Goal: Task Accomplishment & Management: Complete application form

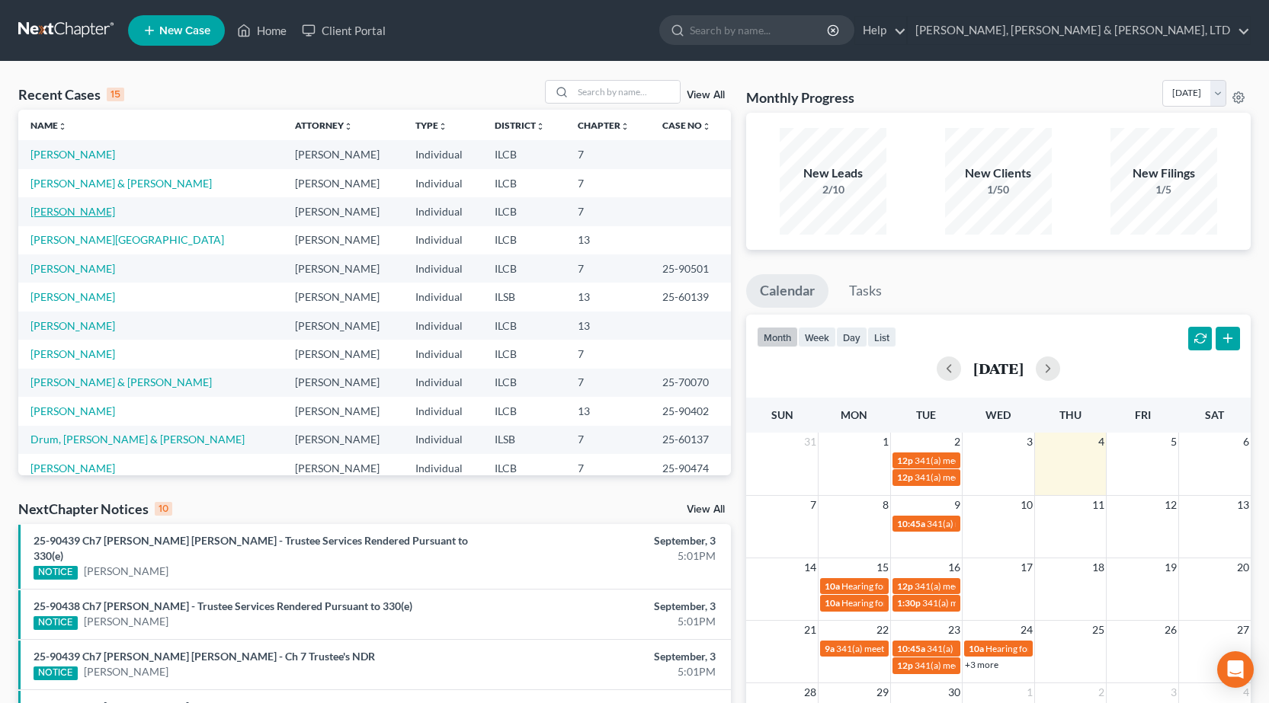
click at [78, 212] on link "[PERSON_NAME]" at bounding box center [72, 211] width 85 height 13
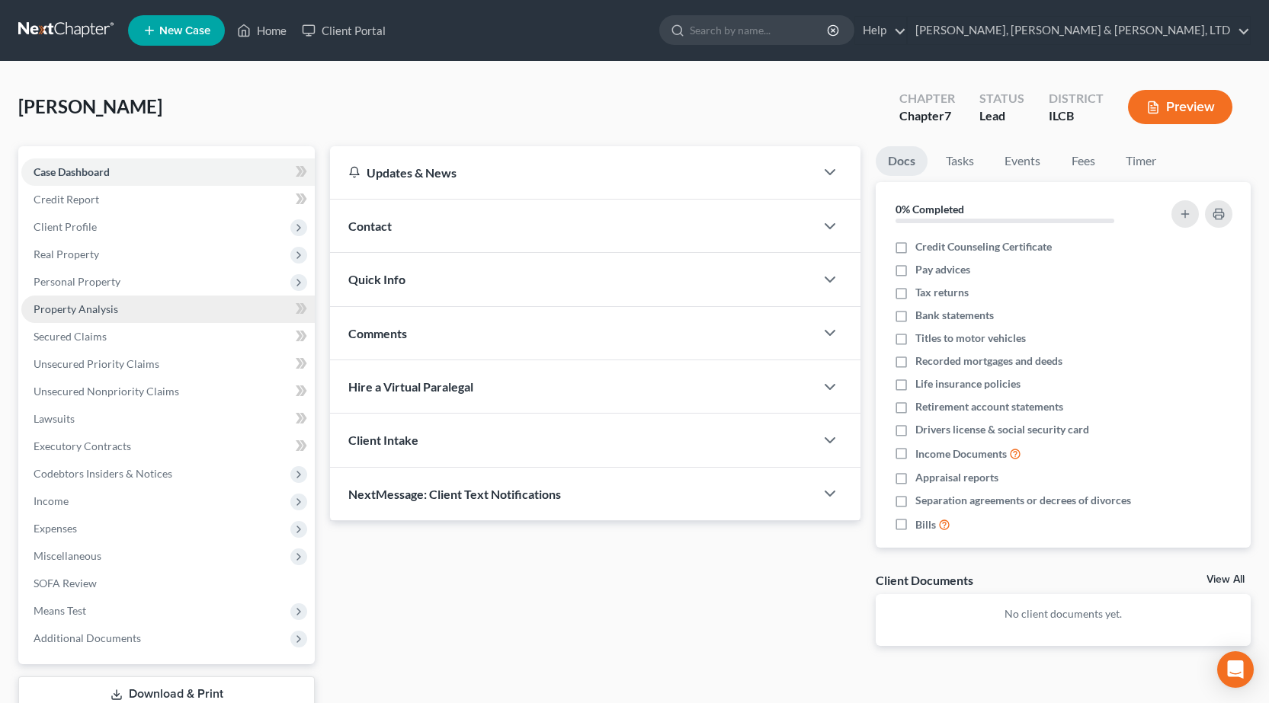
click at [98, 313] on span "Property Analysis" at bounding box center [76, 308] width 85 height 13
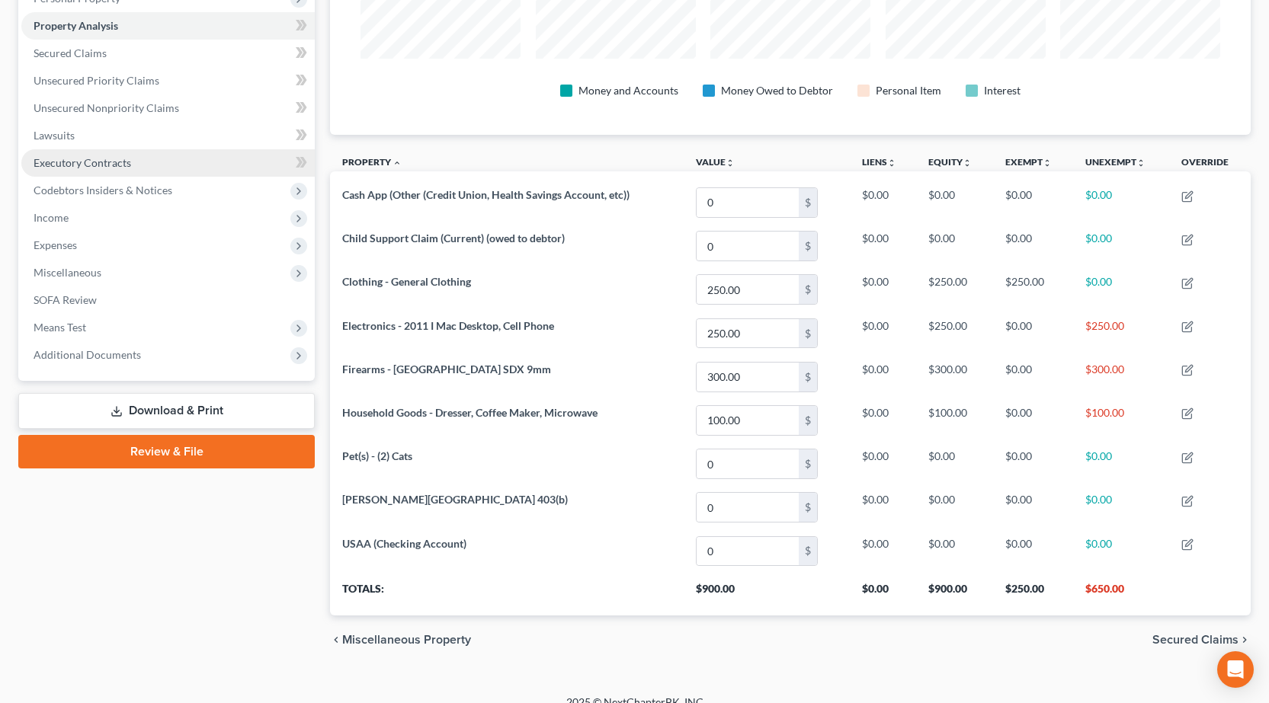
scroll to position [150, 0]
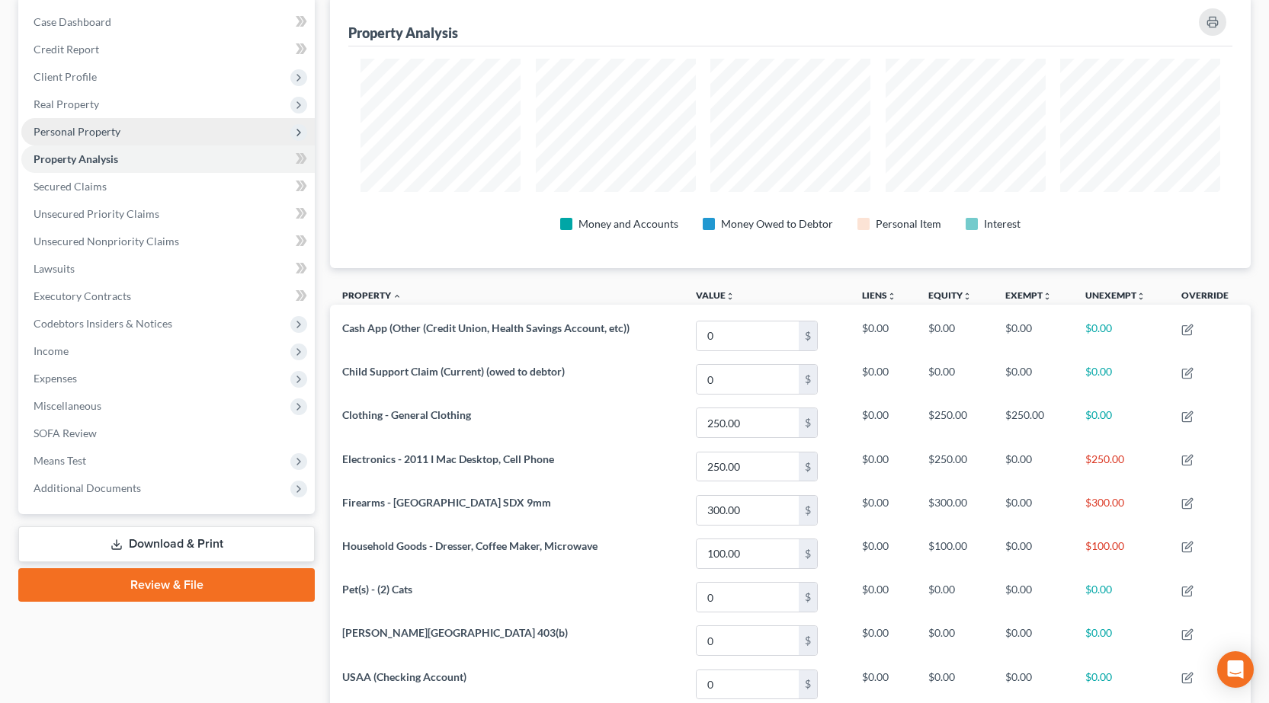
click at [106, 125] on span "Personal Property" at bounding box center [77, 131] width 87 height 13
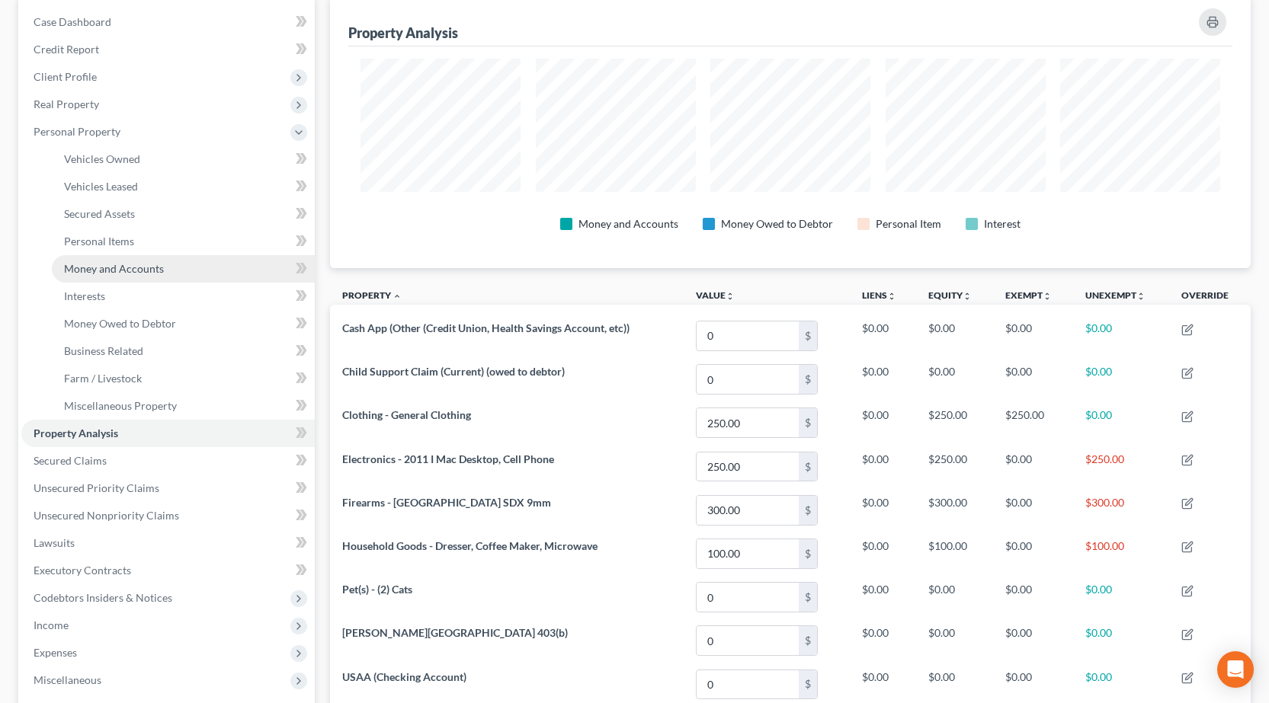
click at [146, 267] on span "Money and Accounts" at bounding box center [114, 268] width 100 height 13
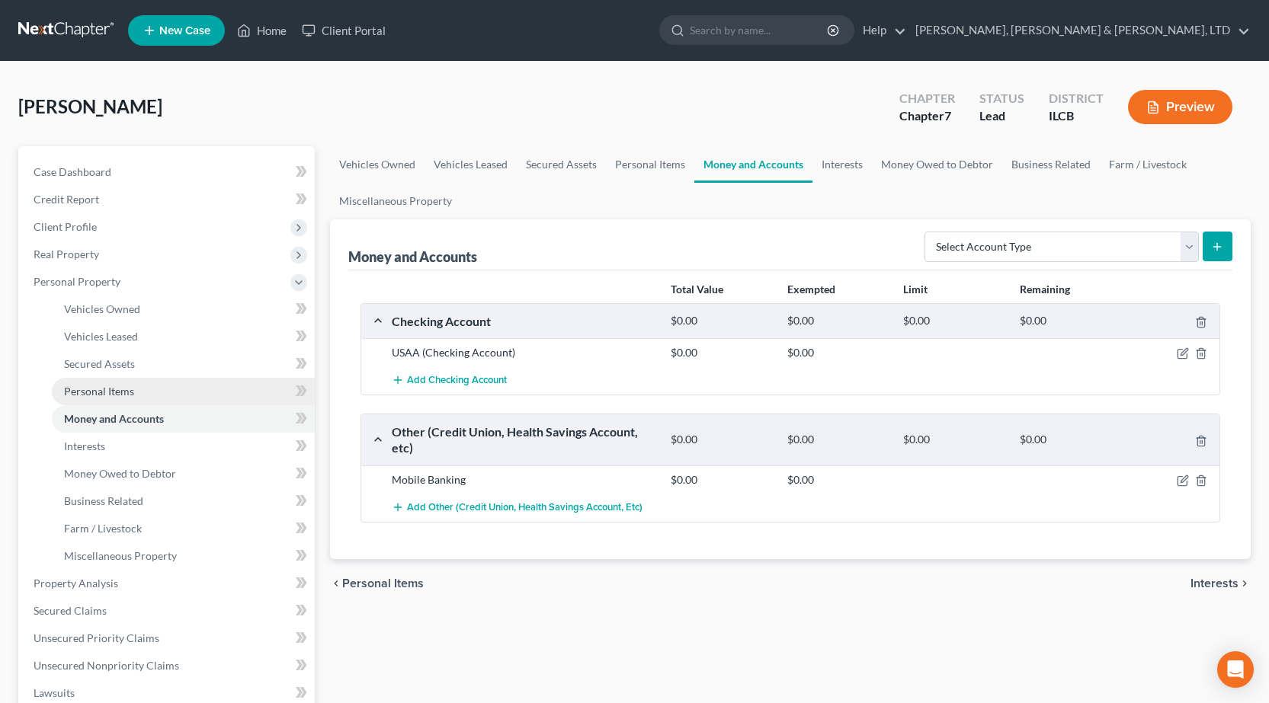
click at [124, 387] on span "Personal Items" at bounding box center [99, 391] width 70 height 13
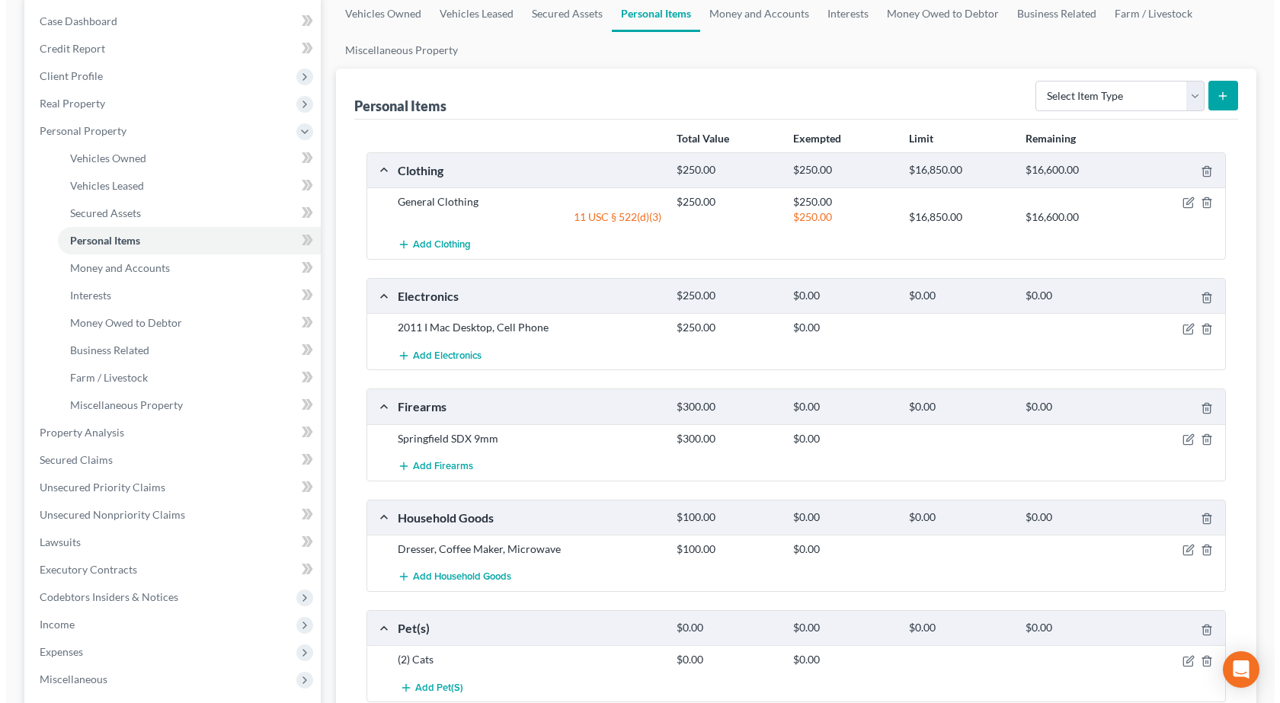
scroll to position [152, 0]
click at [1187, 328] on icon "button" at bounding box center [1182, 328] width 12 height 12
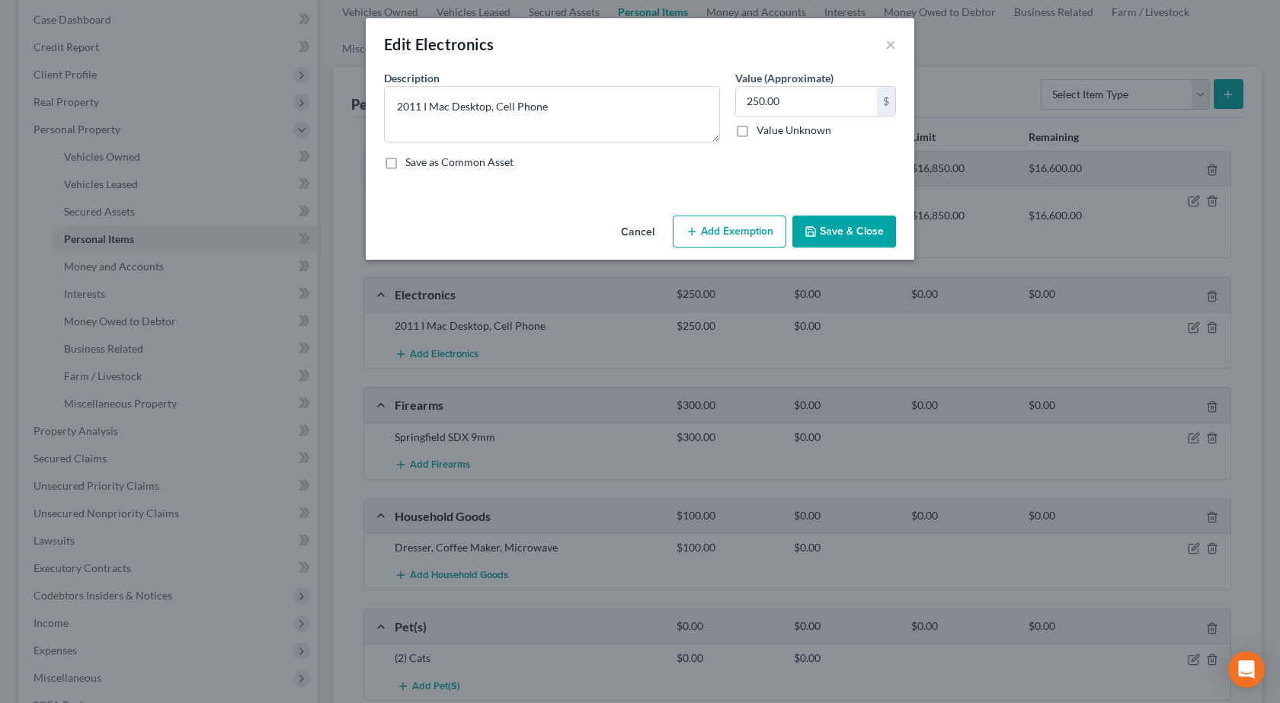
click at [727, 221] on button "Add Exemption" at bounding box center [730, 232] width 114 height 32
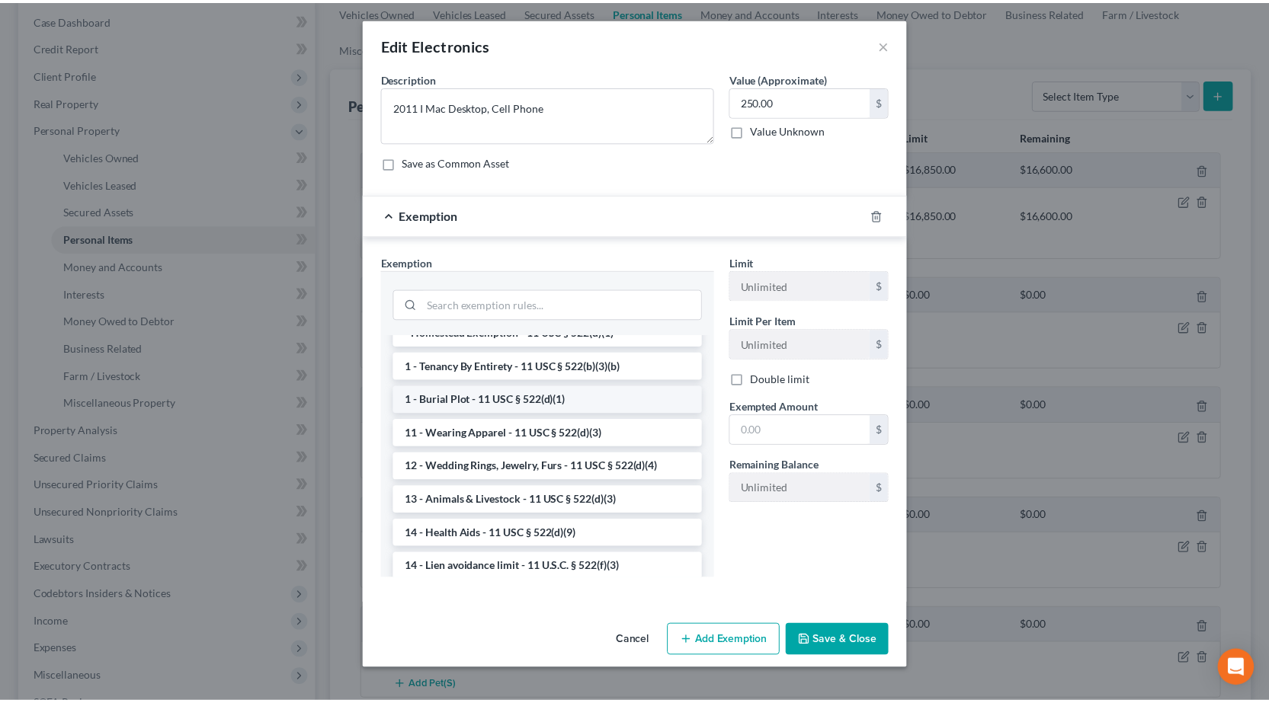
scroll to position [76, 0]
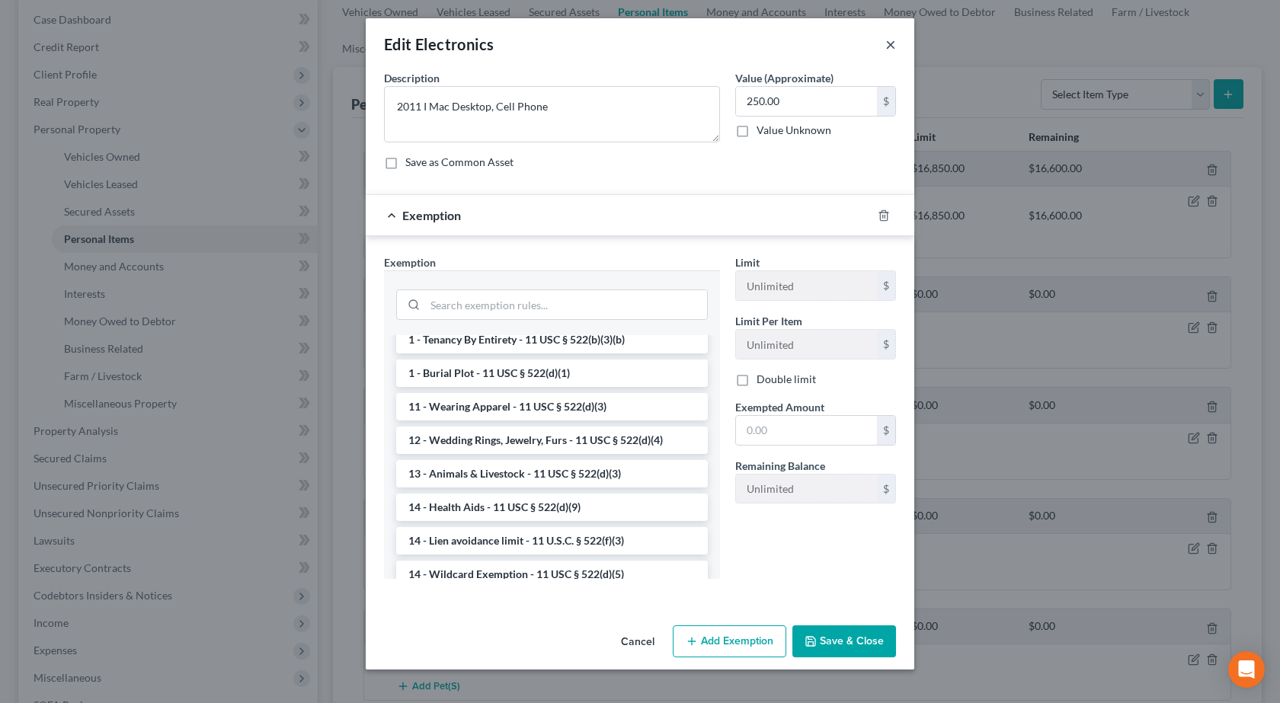
click at [891, 42] on button "×" at bounding box center [890, 44] width 11 height 18
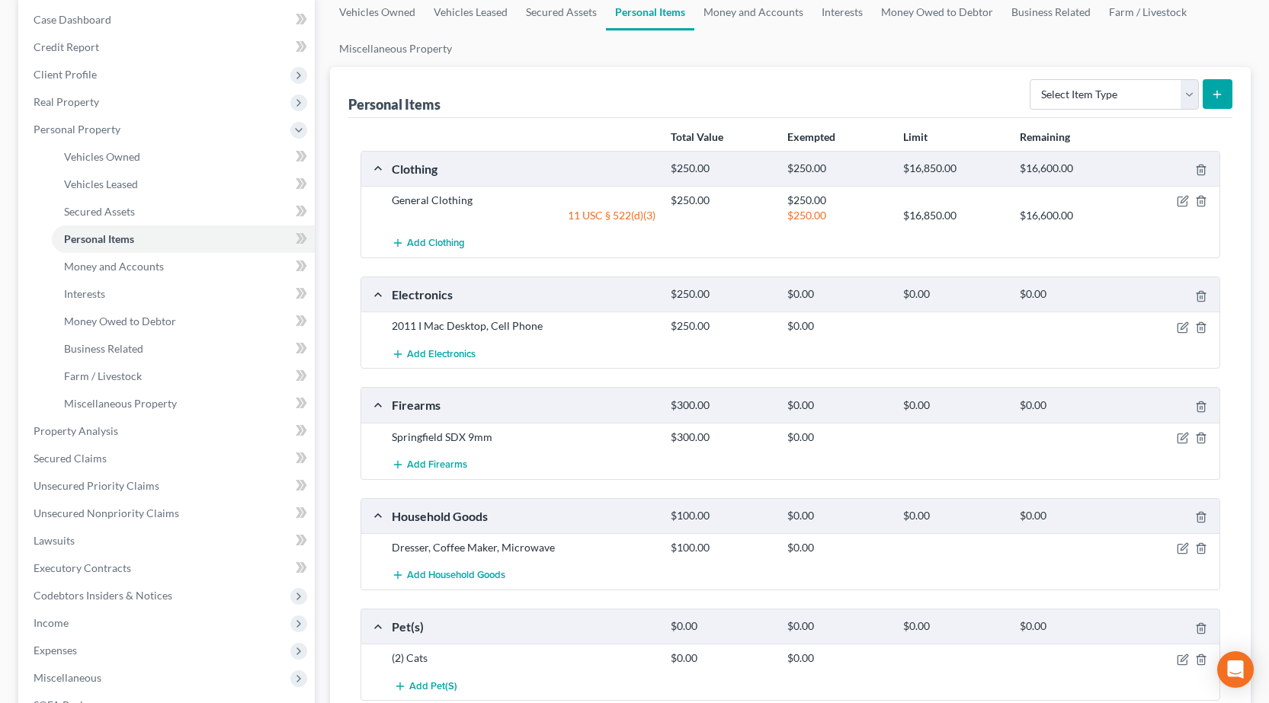
scroll to position [0, 0]
